Goal: Transaction & Acquisition: Subscribe to service/newsletter

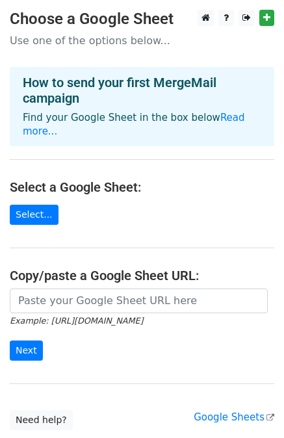
click at [101, 203] on main "Choose a Google Sheet Use one of the options below... How to send your first Me…" at bounding box center [142, 220] width 284 height 420
click at [34, 205] on link "Select..." at bounding box center [34, 215] width 49 height 20
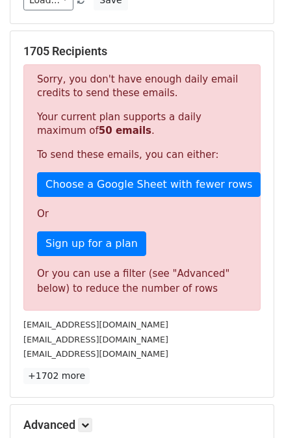
scroll to position [369, 0]
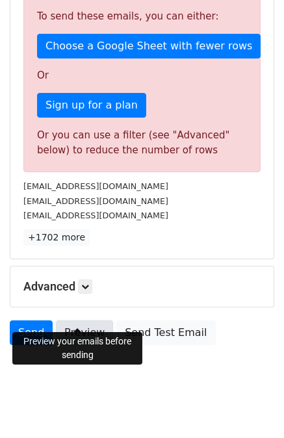
click at [82, 321] on link "Preview" at bounding box center [84, 332] width 57 height 25
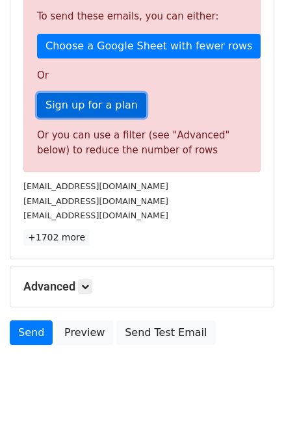
click at [99, 93] on link "Sign up for a plan" at bounding box center [91, 105] width 109 height 25
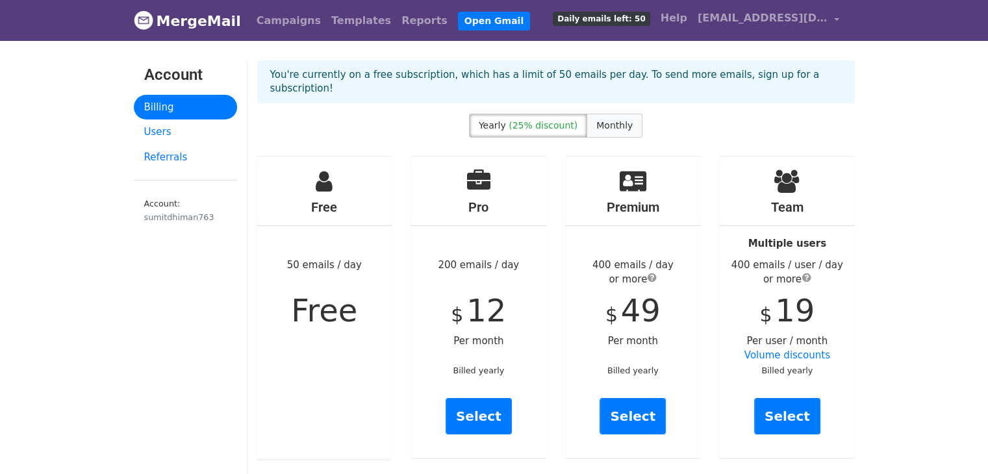
click at [608, 120] on span "Monthly" at bounding box center [614, 125] width 36 height 10
